Goal: Transaction & Acquisition: Download file/media

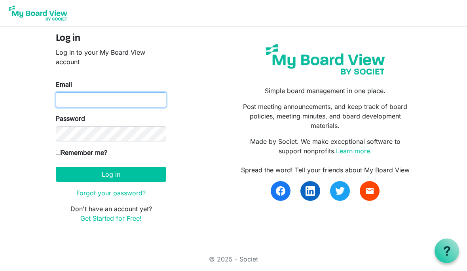
click at [146, 95] on input "Email" at bounding box center [111, 99] width 110 height 15
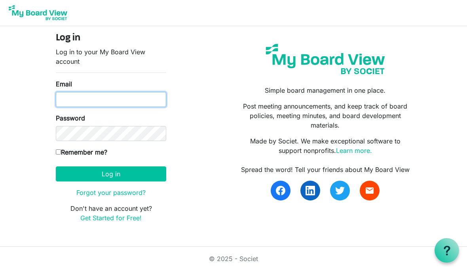
type input "[EMAIL_ADDRESS][DOMAIN_NAME]"
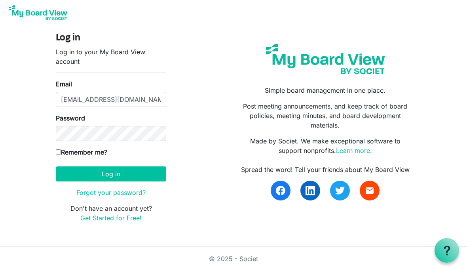
click at [58, 145] on form "Log in Log in to your My Board View account Email [EMAIL_ADDRESS][DOMAIN_NAME] …" at bounding box center [111, 128] width 110 height 190
click at [84, 148] on label "Remember me?" at bounding box center [81, 153] width 51 height 10
click at [61, 150] on input "Remember me?" at bounding box center [58, 152] width 5 height 5
checkbox input "true"
click at [107, 171] on button "Log in" at bounding box center [111, 174] width 110 height 15
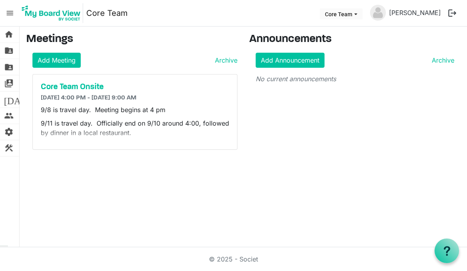
click at [10, 49] on span "folder_shared" at bounding box center [9, 51] width 10 height 16
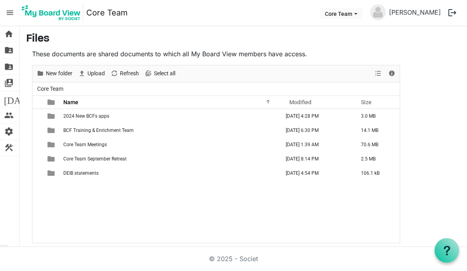
scroll to position [34, 0]
click at [100, 156] on span "Core Team September Retreat" at bounding box center [94, 159] width 63 height 6
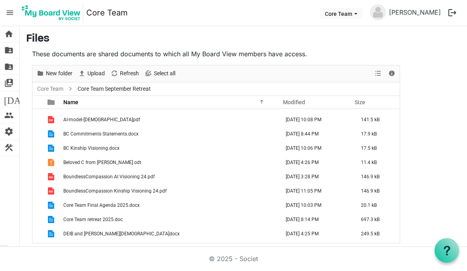
scroll to position [37, 0]
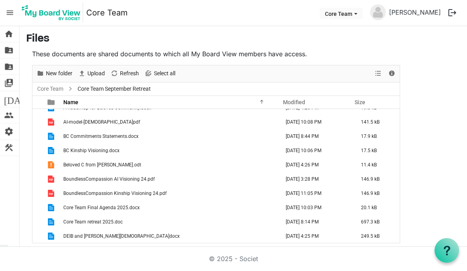
click at [103, 158] on td "Beloved C from Tammy.odt" at bounding box center [171, 165] width 220 height 14
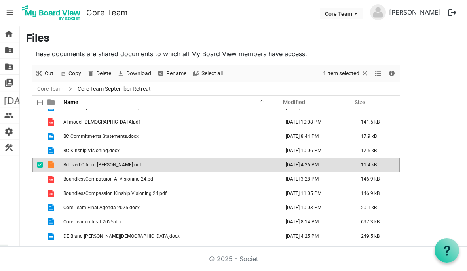
click at [109, 162] on span "Beloved C from Tammy.odt" at bounding box center [102, 165] width 78 height 6
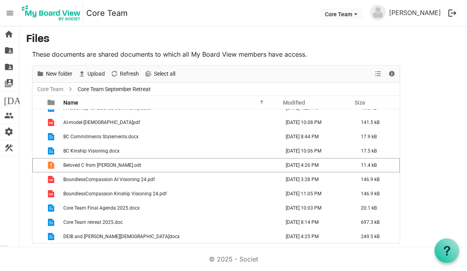
scroll to position [34, 0]
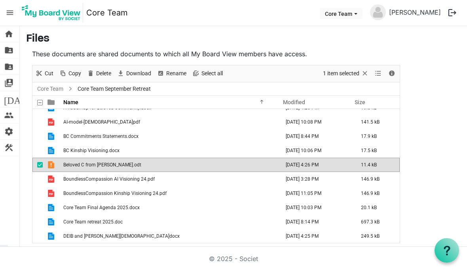
click at [89, 162] on span "Beloved C from Tammy.odt" at bounding box center [102, 165] width 78 height 6
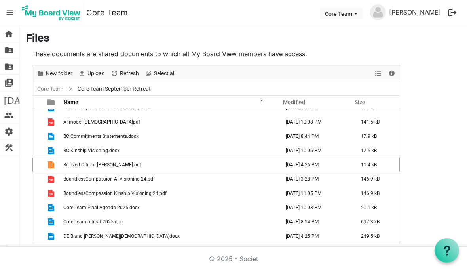
click at [131, 158] on td "Beloved C from Tammy.odt" at bounding box center [171, 165] width 220 height 14
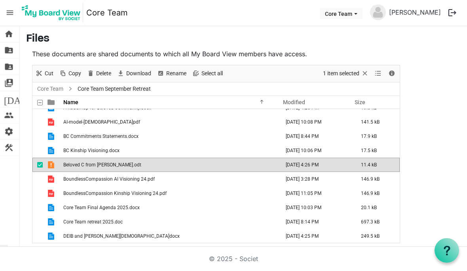
scroll to position [39, 0]
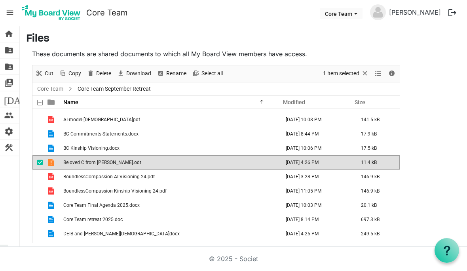
click at [76, 156] on td "Beloved C from Tammy.odt" at bounding box center [171, 163] width 220 height 14
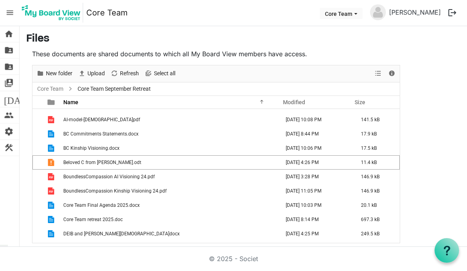
click at [52, 159] on span "is template cell column header type" at bounding box center [51, 162] width 7 height 7
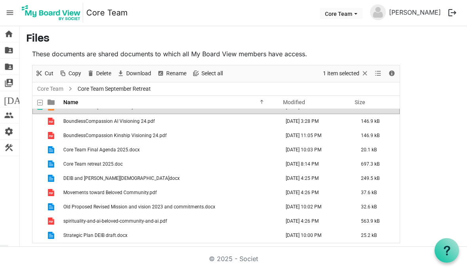
scroll to position [95, 0]
click at [127, 69] on span "Download" at bounding box center [139, 74] width 27 height 10
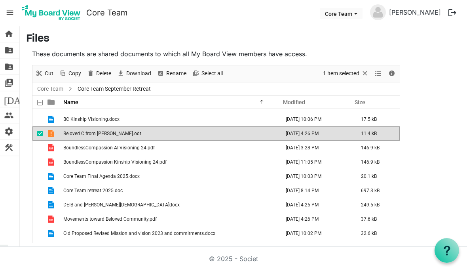
scroll to position [67, 0]
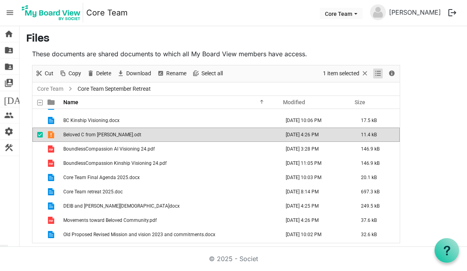
click at [376, 69] on span "View dropdownbutton" at bounding box center [378, 74] width 10 height 10
click at [433, 27] on main "Files These documents are shared documents to which all My Board View members h…" at bounding box center [243, 138] width 447 height 223
click at [129, 69] on span "Download" at bounding box center [139, 74] width 27 height 10
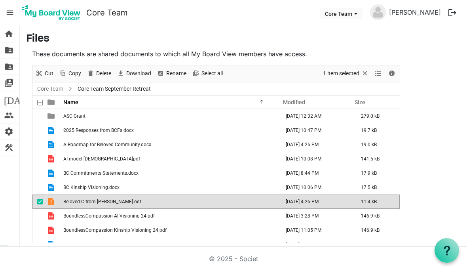
scroll to position [0, 0]
